Goal: Task Accomplishment & Management: Manage account settings

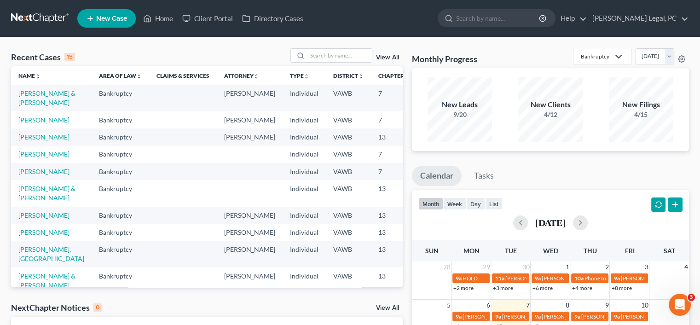
click at [112, 180] on td "Bankruptcy" at bounding box center [121, 171] width 58 height 17
click at [35, 103] on link "[PERSON_NAME] & [PERSON_NAME]" at bounding box center [46, 97] width 57 height 17
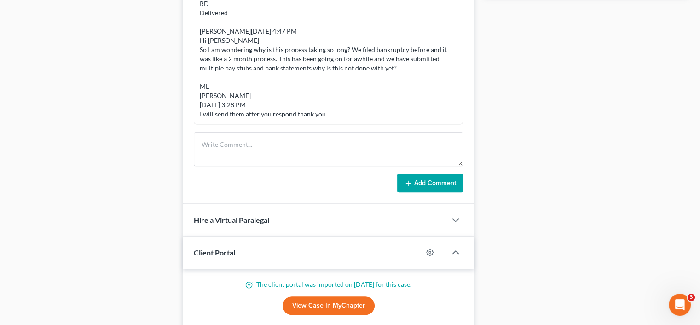
scroll to position [567, 0]
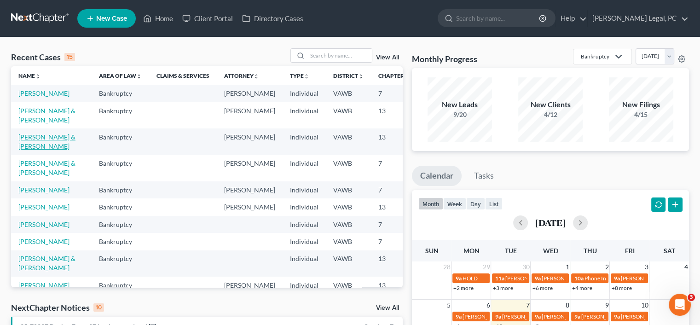
click at [31, 150] on link "[PERSON_NAME] & [PERSON_NAME]" at bounding box center [46, 141] width 57 height 17
select select "4"
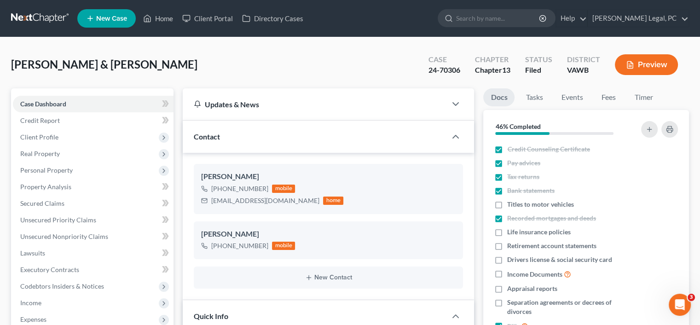
scroll to position [276, 0]
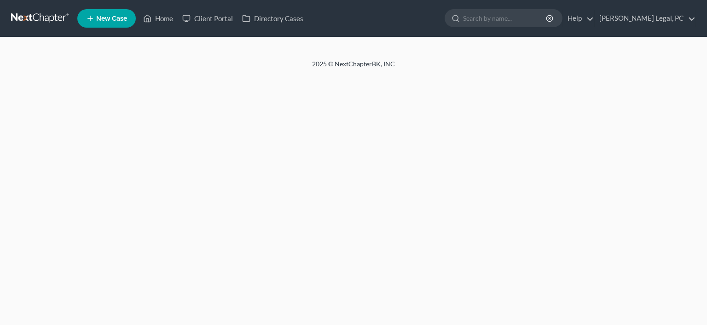
select select "4"
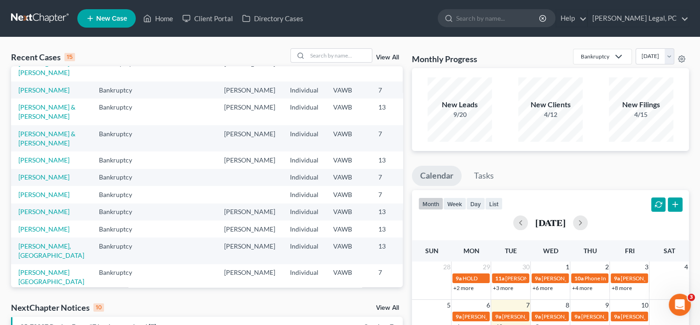
scroll to position [92, 0]
click at [40, 146] on link "[PERSON_NAME] & [PERSON_NAME]" at bounding box center [46, 136] width 57 height 17
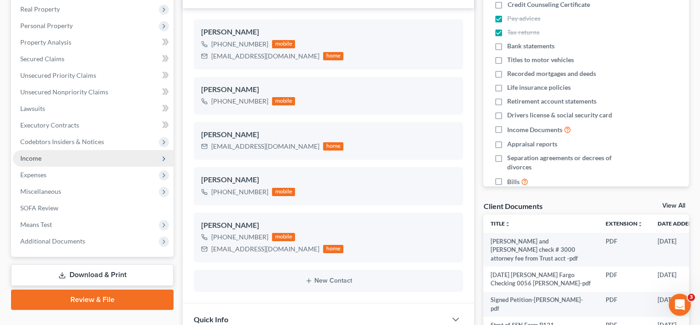
scroll to position [184, 0]
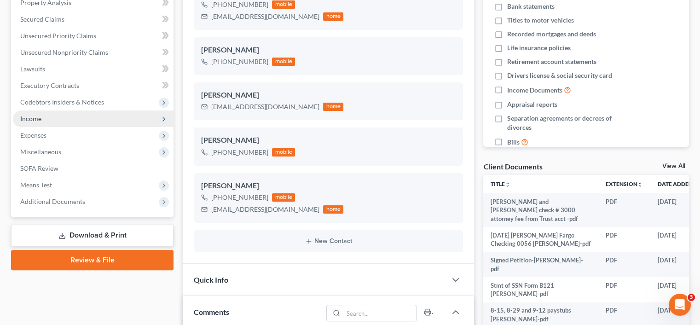
click at [52, 203] on span "Additional Documents" at bounding box center [52, 202] width 65 height 8
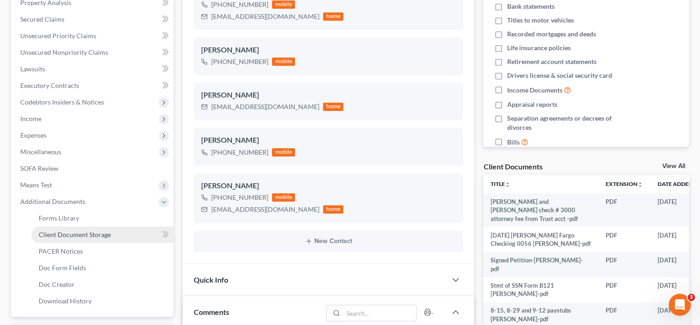
click at [68, 235] on span "Client Document Storage" at bounding box center [75, 235] width 72 height 8
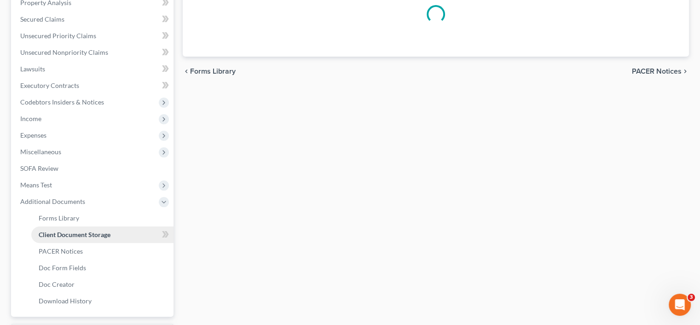
scroll to position [72, 0]
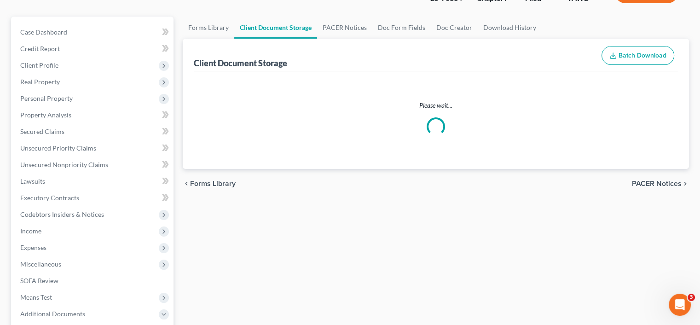
select select "0"
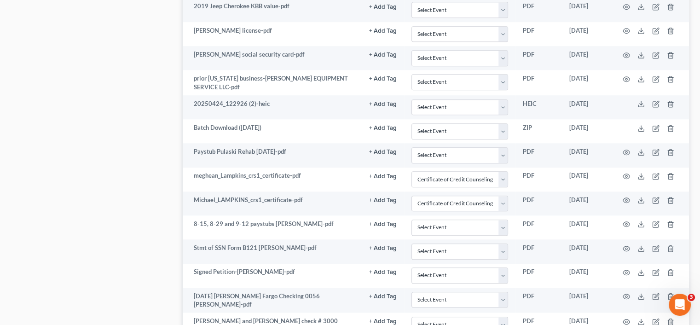
scroll to position [829, 0]
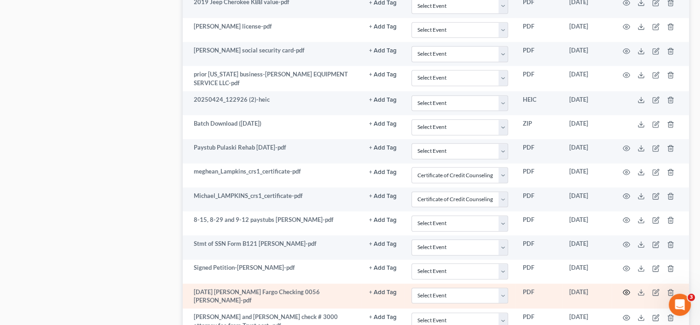
click at [623, 289] on icon "button" at bounding box center [626, 292] width 7 height 7
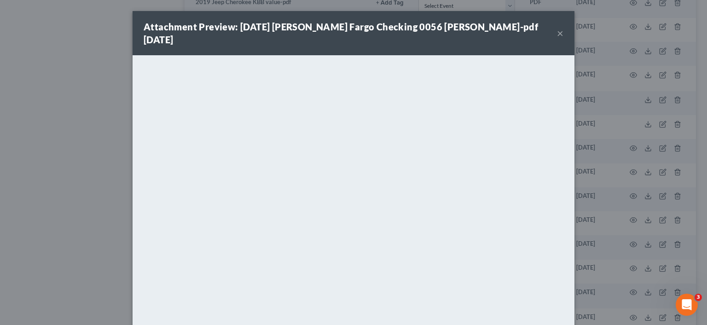
click at [557, 28] on button "×" at bounding box center [560, 33] width 6 height 11
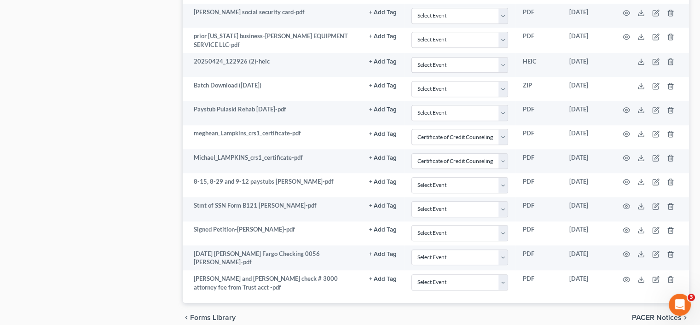
scroll to position [902, 0]
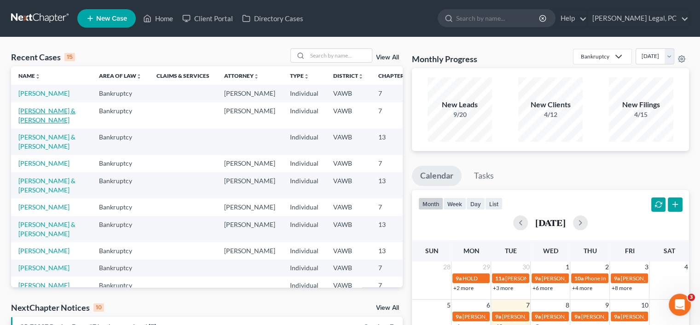
click at [28, 124] on link "[PERSON_NAME] & [PERSON_NAME]" at bounding box center [46, 115] width 57 height 17
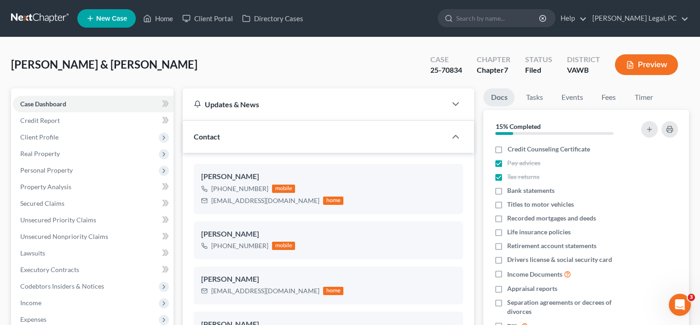
scroll to position [1777, 0]
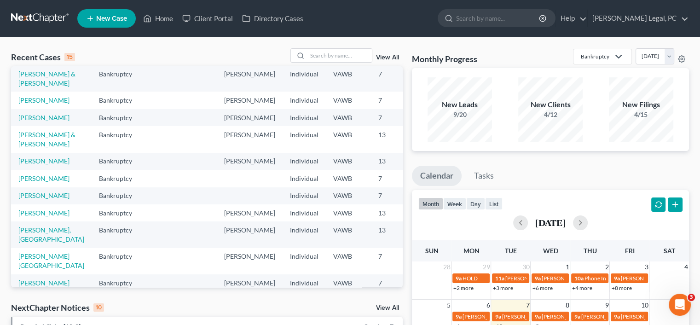
scroll to position [46, 0]
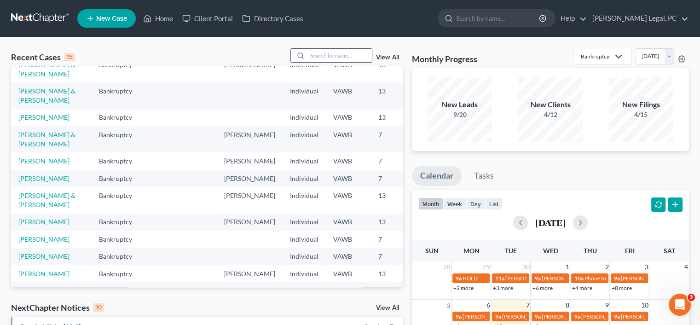
click at [309, 53] on input "search" at bounding box center [340, 55] width 64 height 13
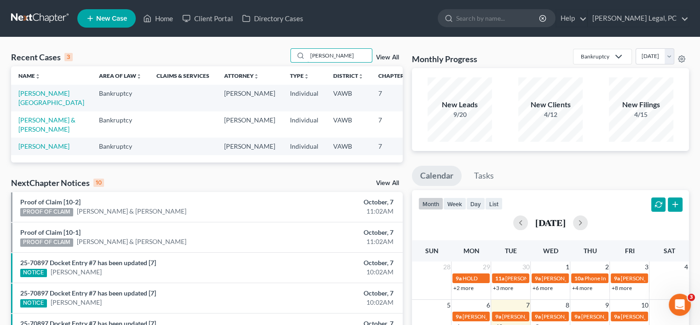
scroll to position [0, 0]
type input "linkous"
click at [35, 99] on link "[PERSON_NAME][GEOGRAPHIC_DATA]" at bounding box center [51, 97] width 66 height 17
click at [35, 99] on link "Linkous, Devon" at bounding box center [51, 97] width 66 height 17
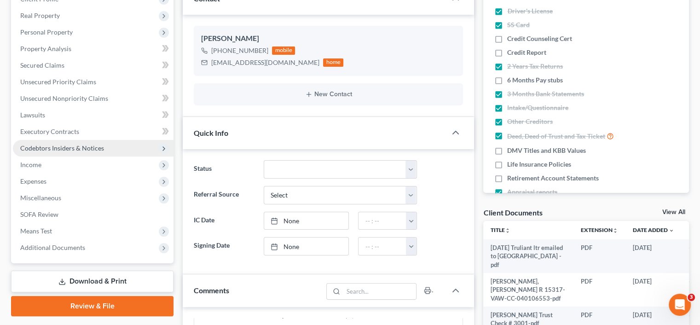
scroll to position [230, 0]
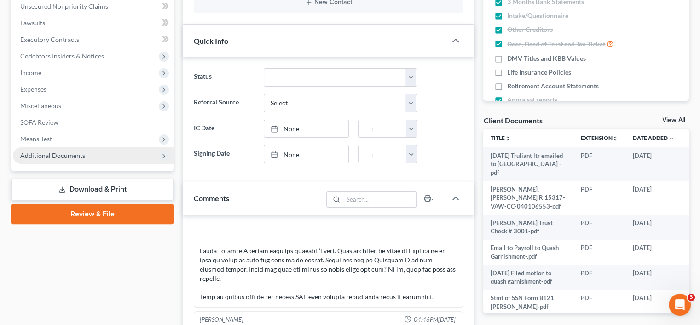
click at [66, 156] on span "Additional Documents" at bounding box center [52, 156] width 65 height 8
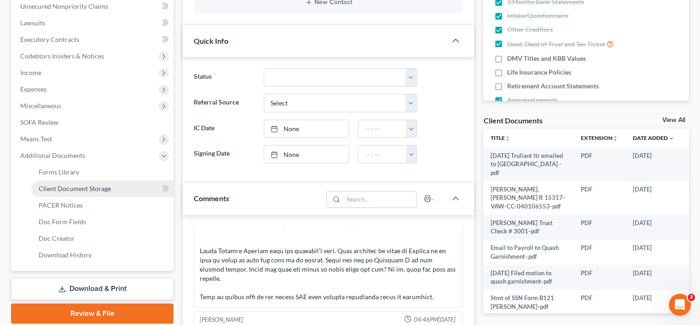
click at [75, 184] on link "Client Document Storage" at bounding box center [102, 189] width 142 height 17
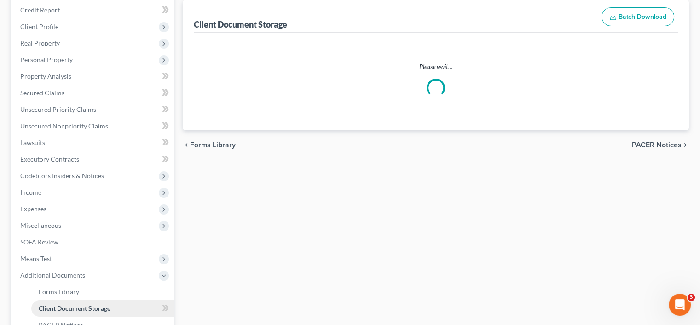
select select "0"
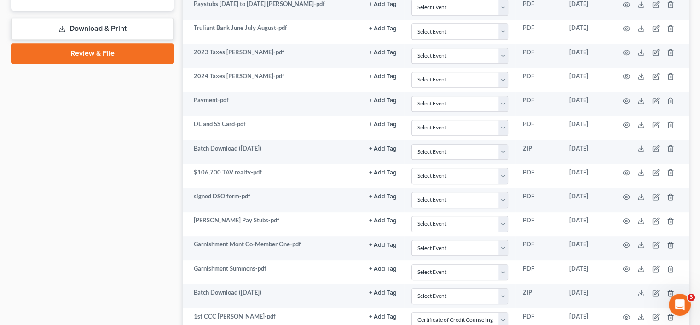
scroll to position [507, 0]
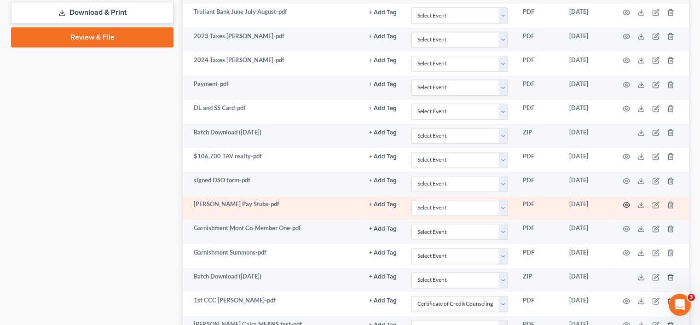
click at [628, 202] on icon "button" at bounding box center [626, 204] width 7 height 7
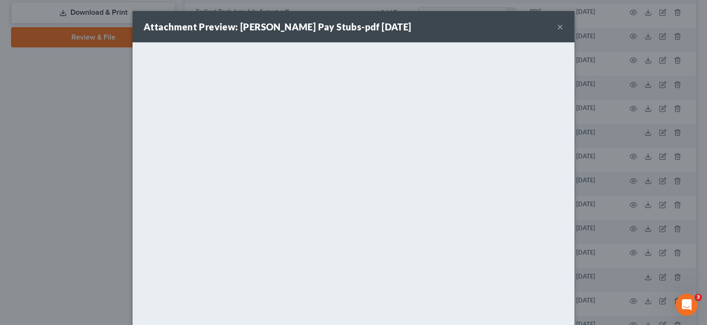
click at [559, 25] on button "×" at bounding box center [560, 26] width 6 height 11
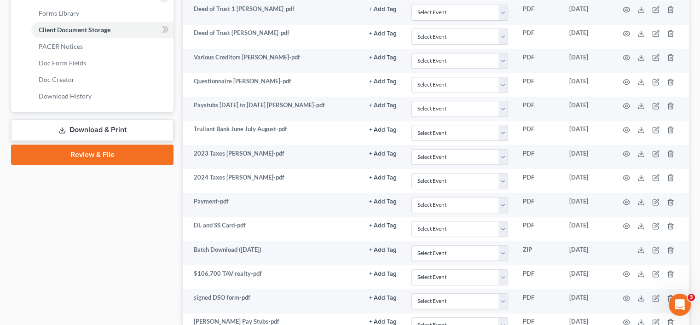
scroll to position [388, 0]
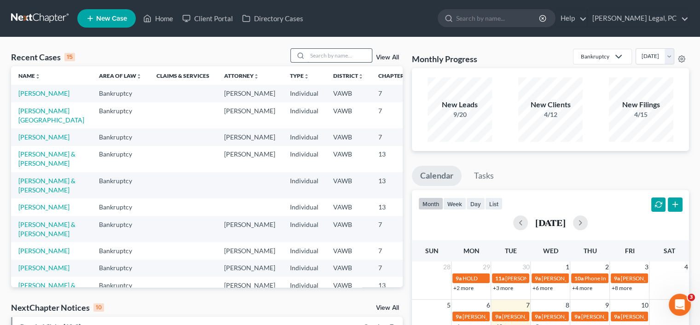
click at [320, 51] on input "search" at bounding box center [340, 55] width 64 height 13
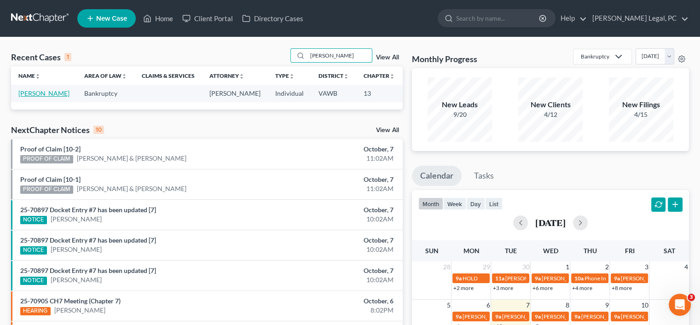
type input "boothe"
click at [30, 97] on link "[PERSON_NAME]" at bounding box center [43, 93] width 51 height 8
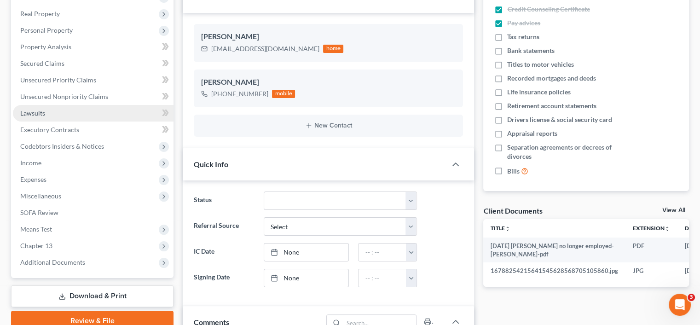
scroll to position [184, 0]
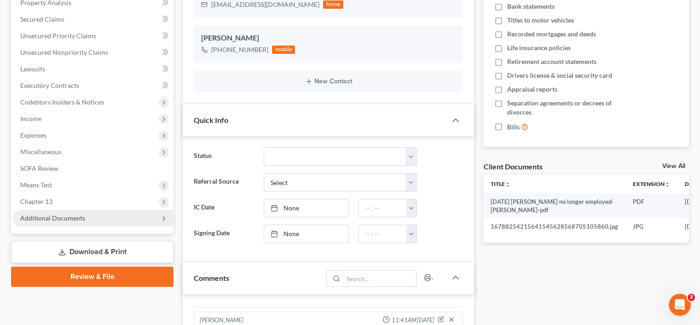
click at [89, 217] on span "Additional Documents" at bounding box center [93, 218] width 161 height 17
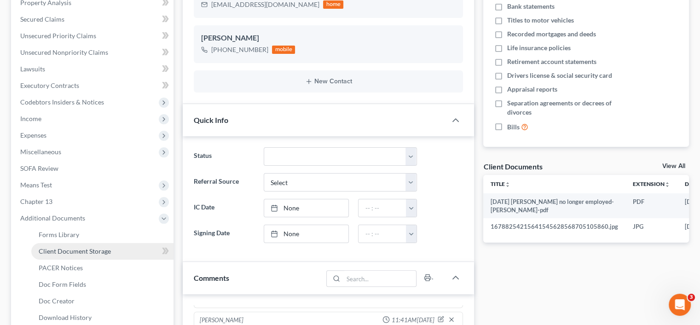
click at [114, 250] on link "Client Document Storage" at bounding box center [102, 251] width 142 height 17
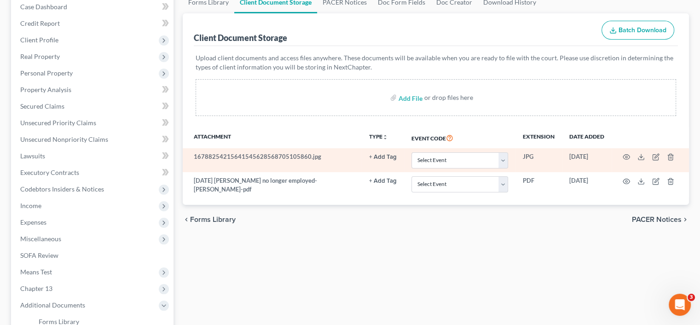
scroll to position [138, 0]
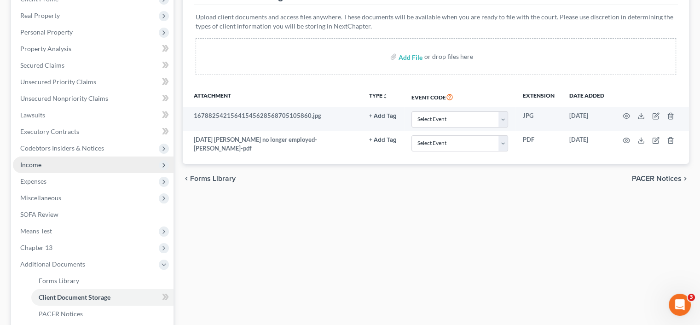
click at [39, 163] on span "Income" at bounding box center [30, 165] width 21 height 8
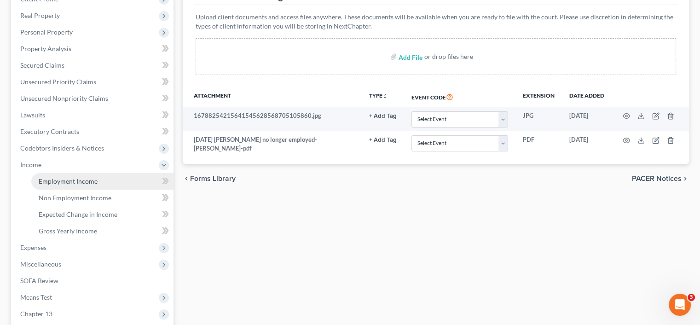
click at [53, 180] on span "Employment Income" at bounding box center [68, 181] width 59 height 8
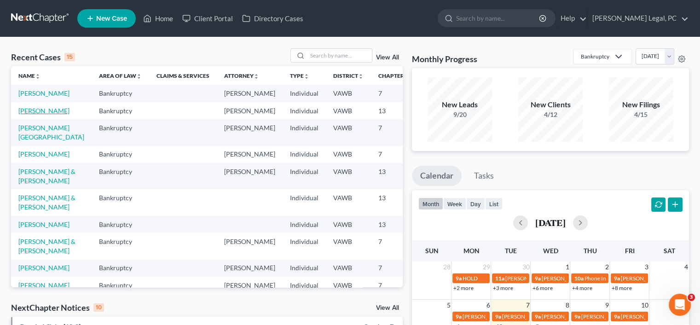
click at [27, 115] on link "[PERSON_NAME]" at bounding box center [43, 111] width 51 height 8
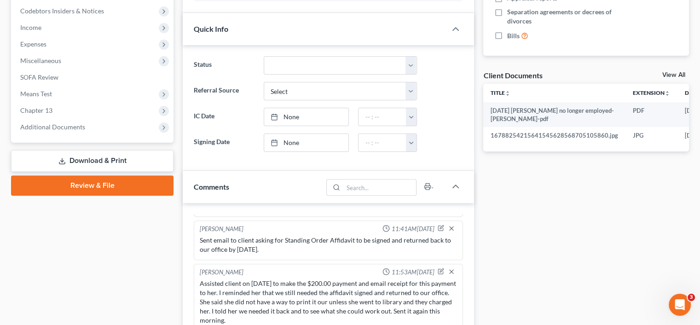
scroll to position [276, 0]
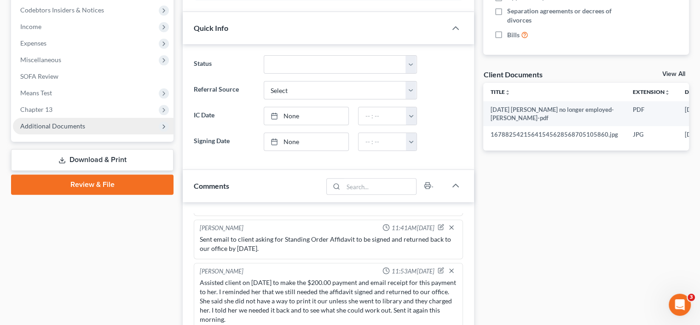
click at [31, 130] on span "Additional Documents" at bounding box center [93, 126] width 161 height 17
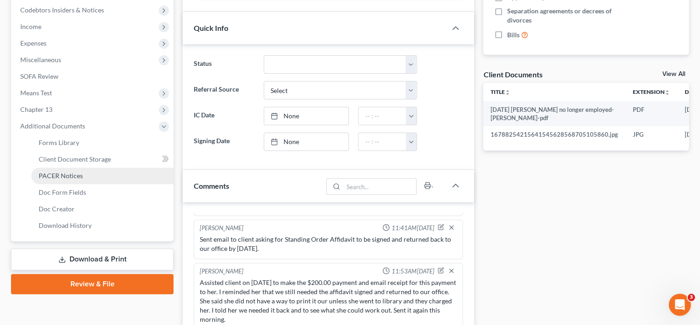
click at [61, 178] on span "PACER Notices" at bounding box center [61, 176] width 44 height 8
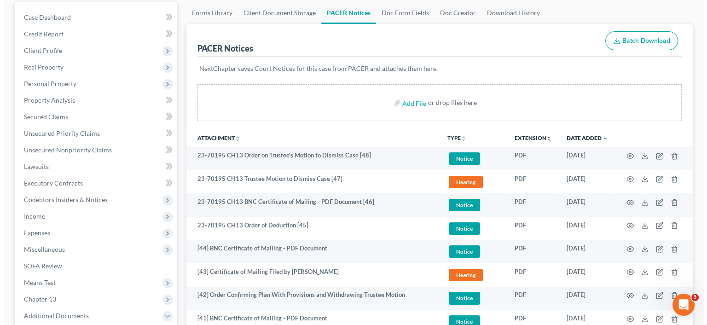
scroll to position [92, 0]
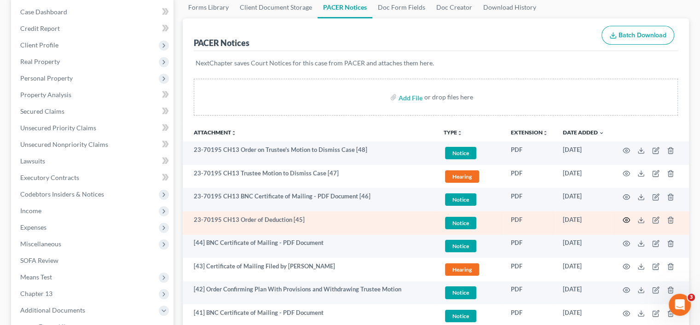
click at [628, 221] on icon "button" at bounding box center [626, 219] width 7 height 7
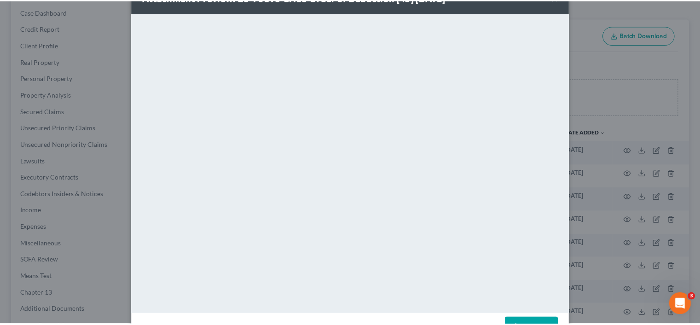
scroll to position [0, 0]
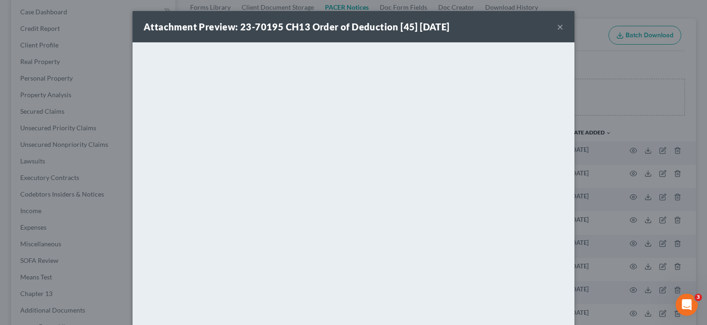
click at [561, 25] on div "Attachment Preview: 23-70195 CH13 Order of Deduction [45] [DATE] ×" at bounding box center [354, 26] width 442 height 31
click at [557, 27] on button "×" at bounding box center [560, 26] width 6 height 11
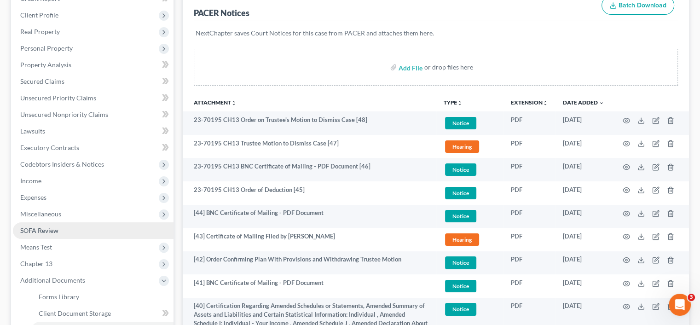
scroll to position [138, 0]
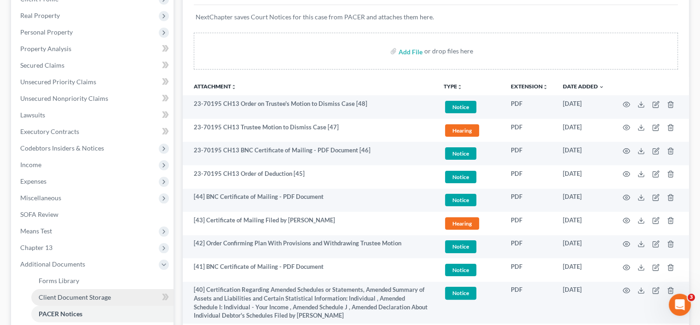
click at [53, 292] on link "Client Document Storage" at bounding box center [102, 297] width 142 height 17
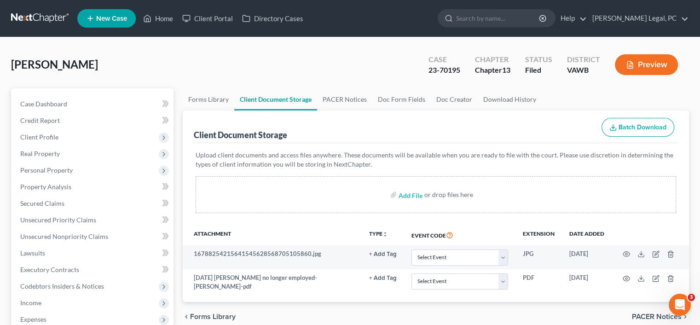
click at [268, 219] on div "Upload client documents and access files anywhere. These documents will be avai…" at bounding box center [436, 183] width 484 height 81
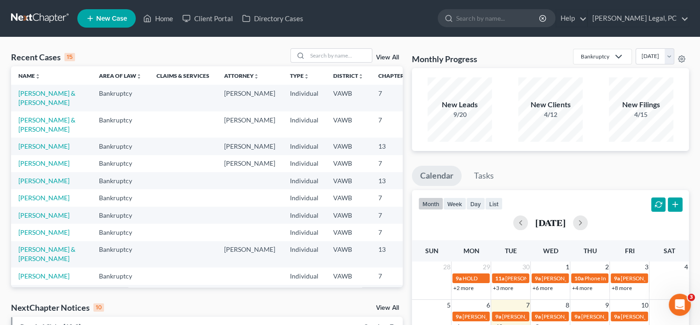
click at [21, 87] on td "[PERSON_NAME] & [PERSON_NAME]" at bounding box center [51, 98] width 81 height 26
click at [28, 97] on td "[PERSON_NAME] & [PERSON_NAME]" at bounding box center [51, 98] width 81 height 26
click at [31, 106] on link "[PERSON_NAME] & [PERSON_NAME]" at bounding box center [46, 97] width 57 height 17
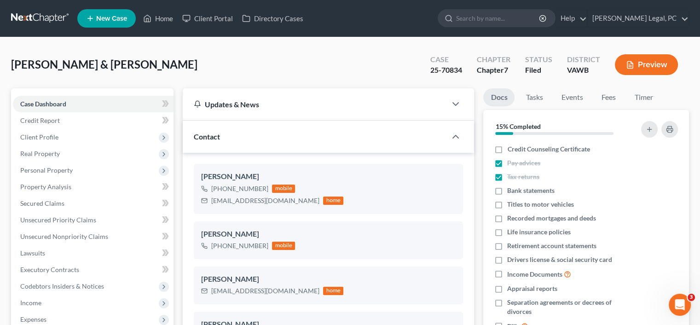
scroll to position [1777, 0]
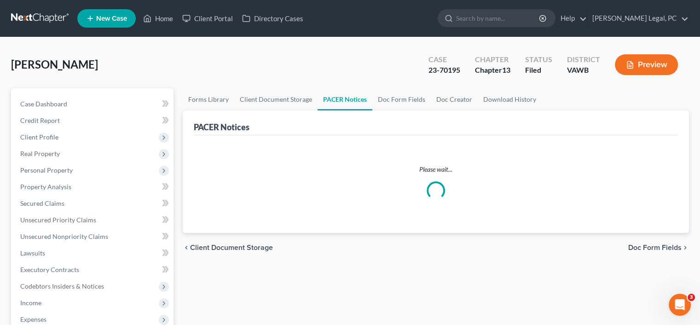
scroll to position [138, 0]
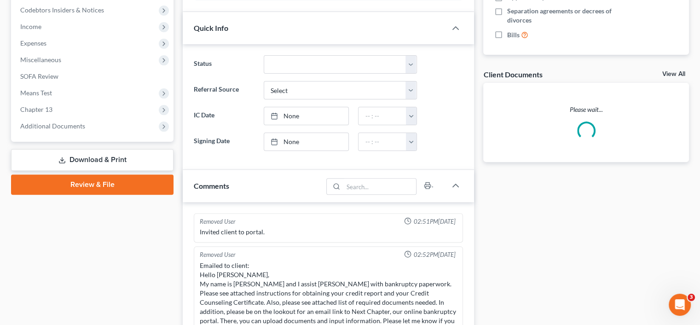
scroll to position [764, 0]
